Goal: Information Seeking & Learning: Learn about a topic

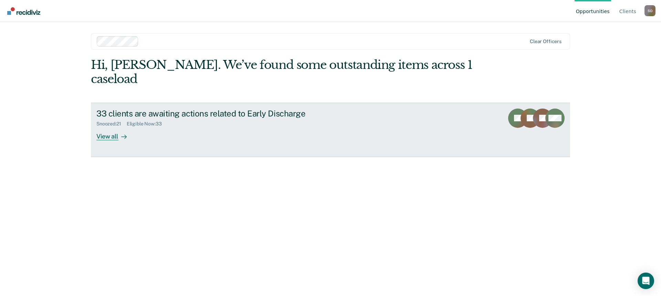
click at [105, 127] on div "View all" at bounding box center [115, 133] width 39 height 13
